Goal: Information Seeking & Learning: Learn about a topic

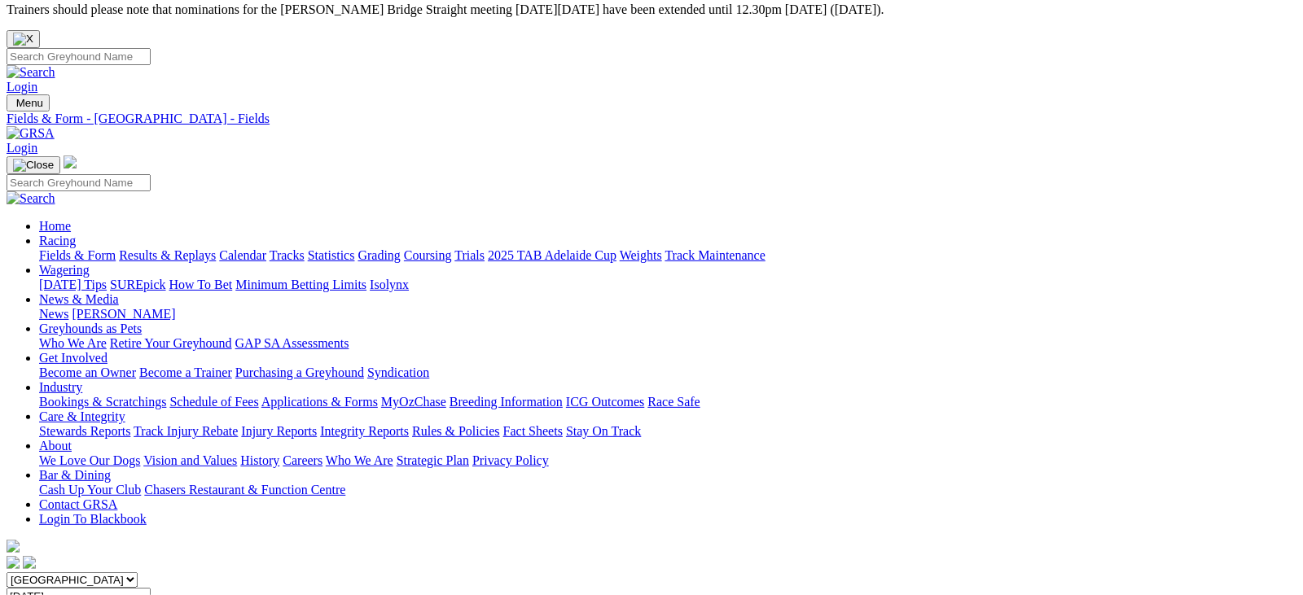
scroll to position [16, 0]
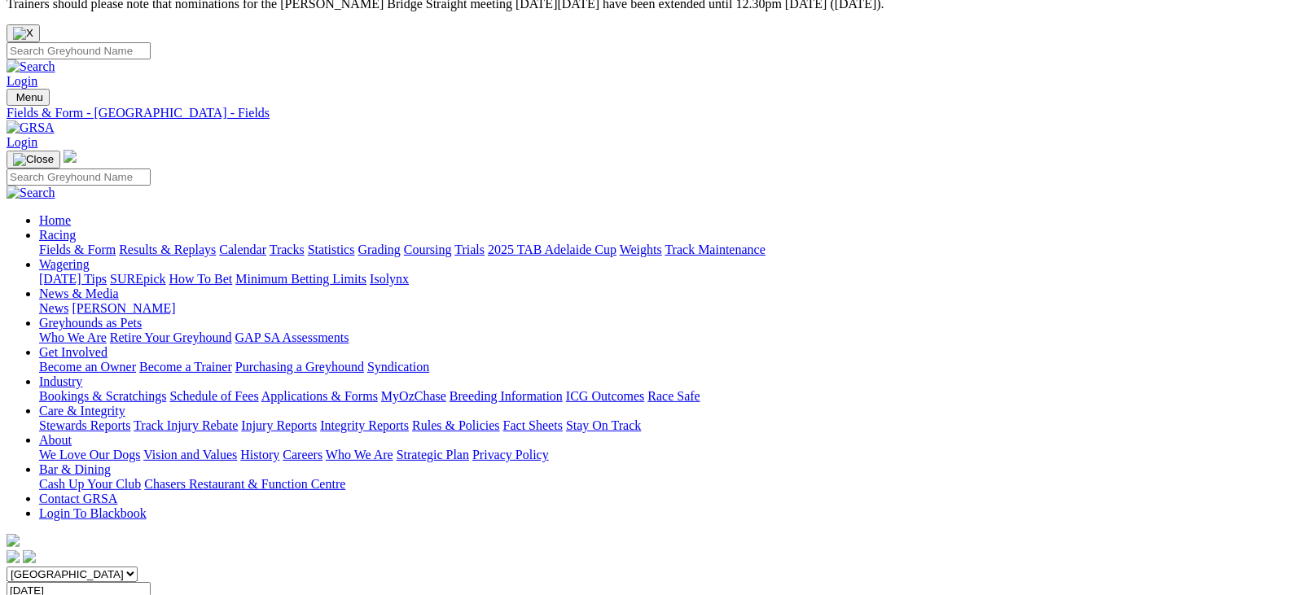
click at [52, 243] on link "Fields & Form" at bounding box center [77, 250] width 77 height 14
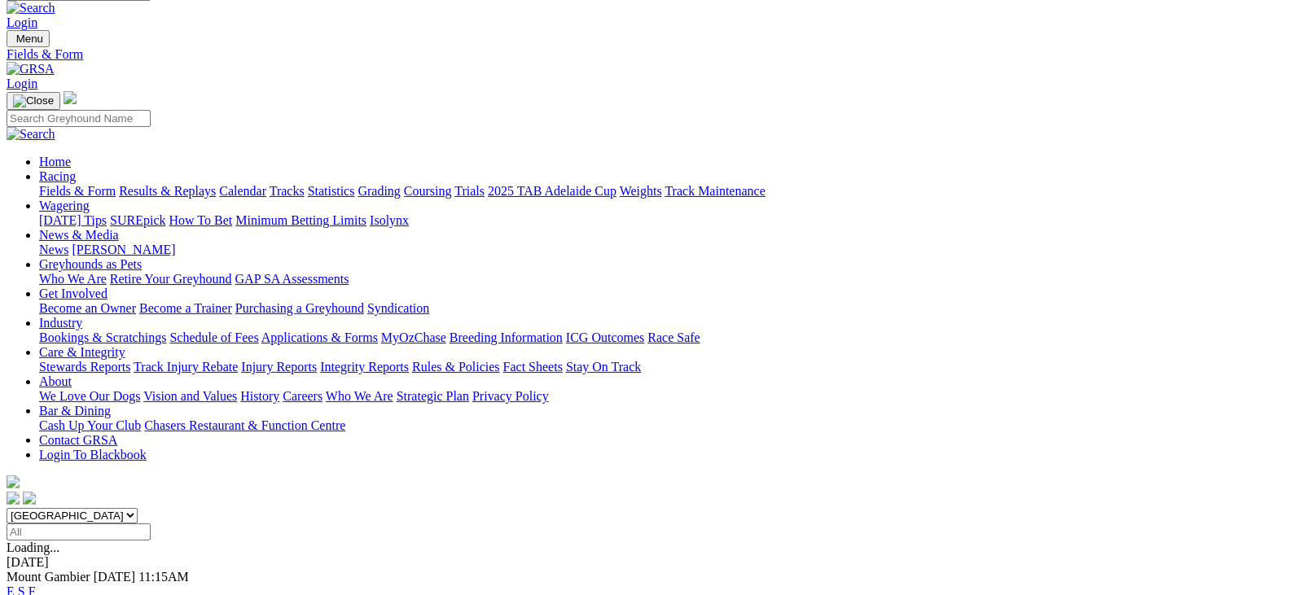
scroll to position [136, 0]
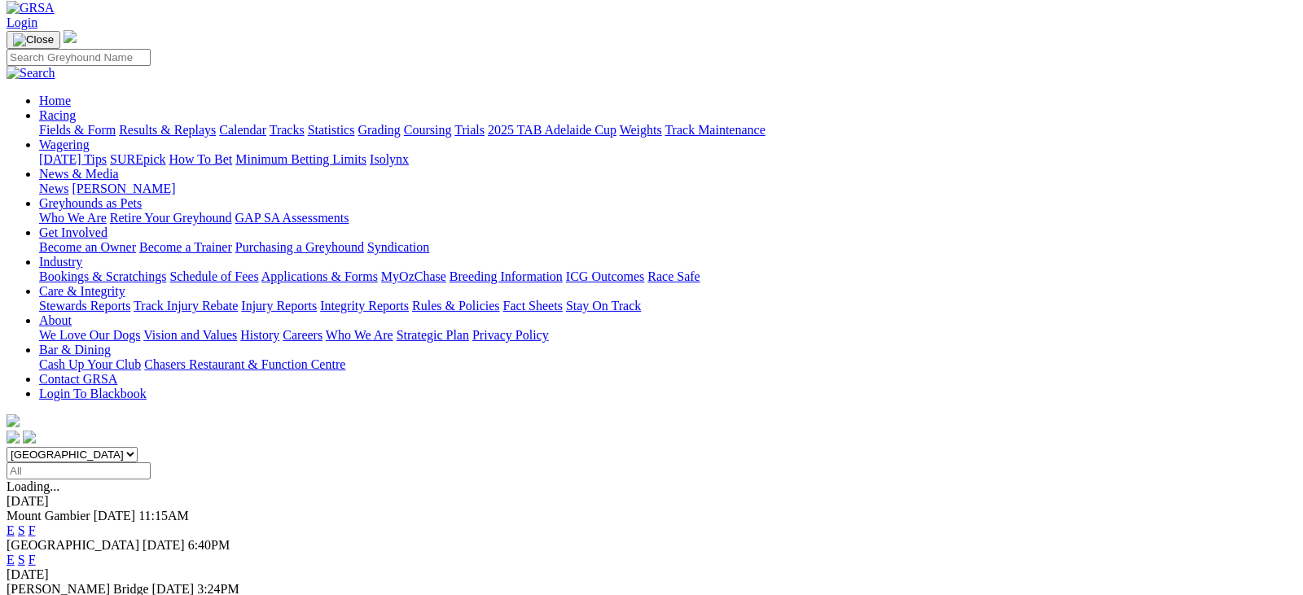
click at [36, 594] on link "F" at bounding box center [32, 604] width 7 height 14
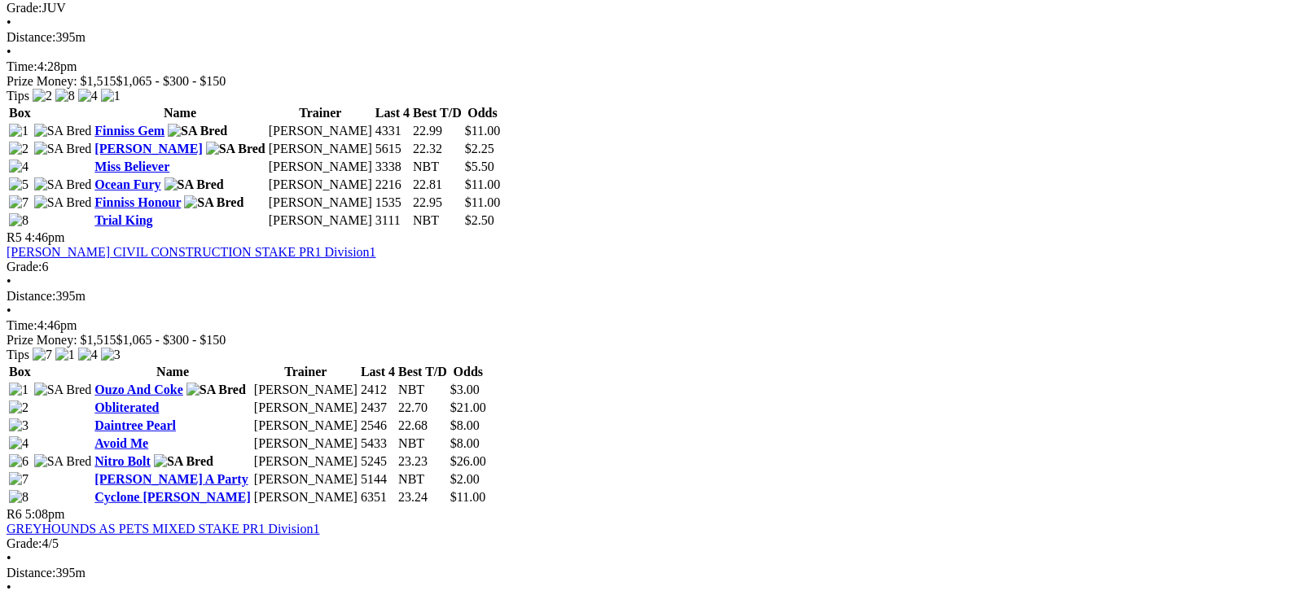
scroll to position [1777, 0]
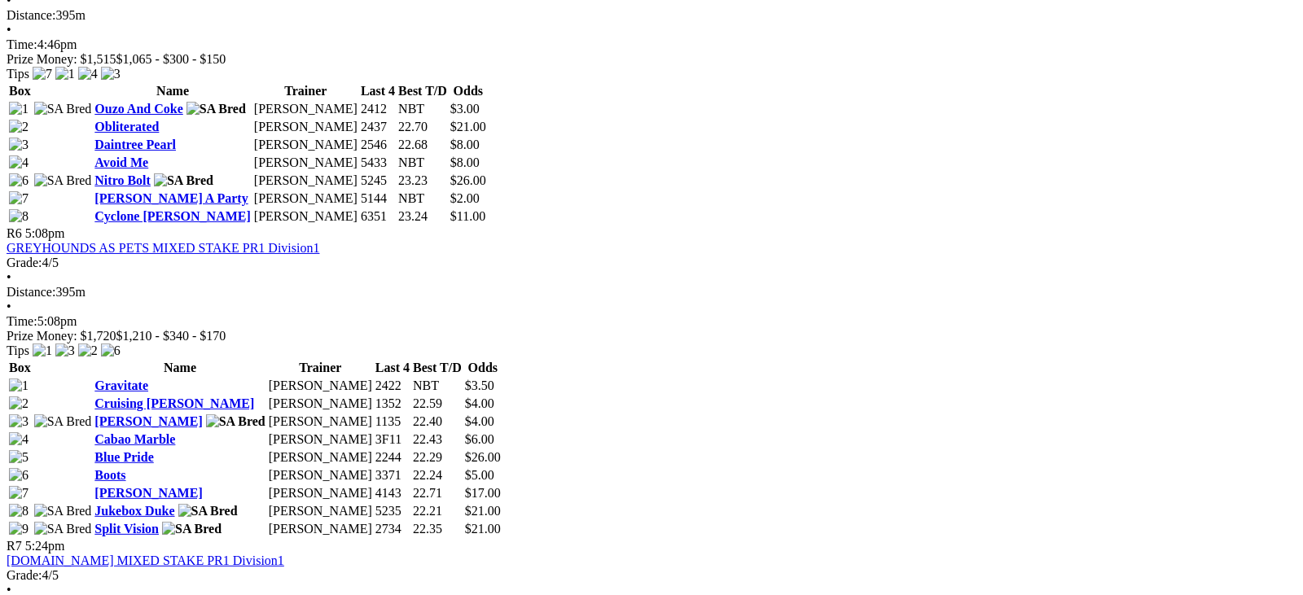
scroll to position [1926, 0]
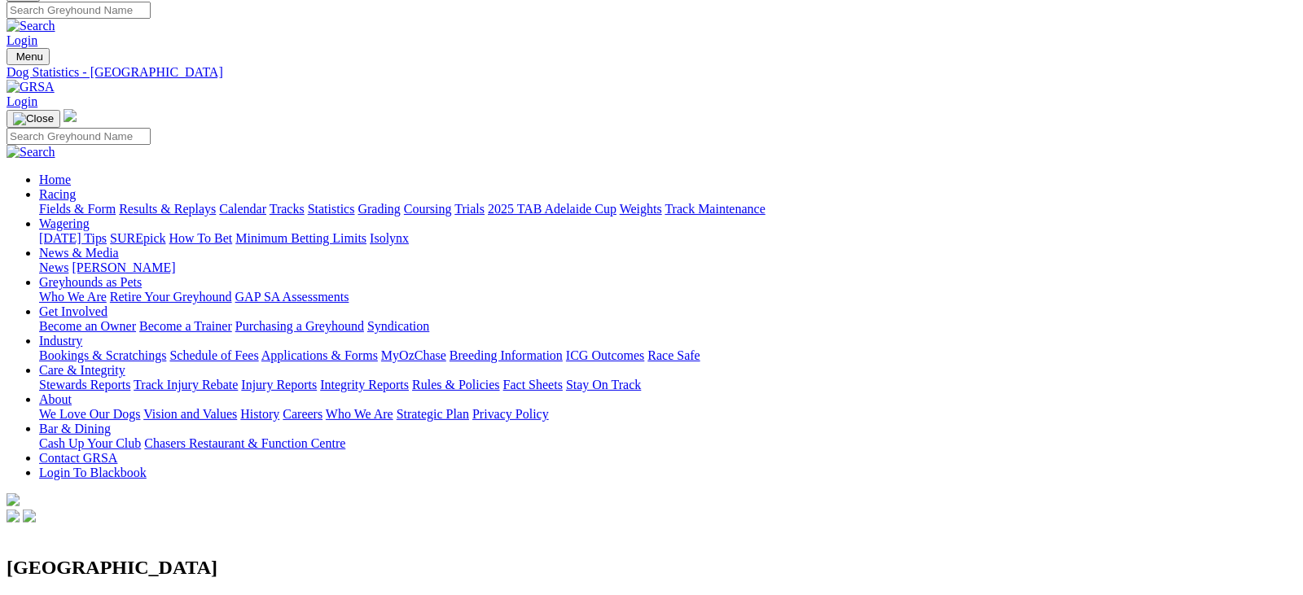
scroll to position [48, 0]
